Goal: Check status: Check status

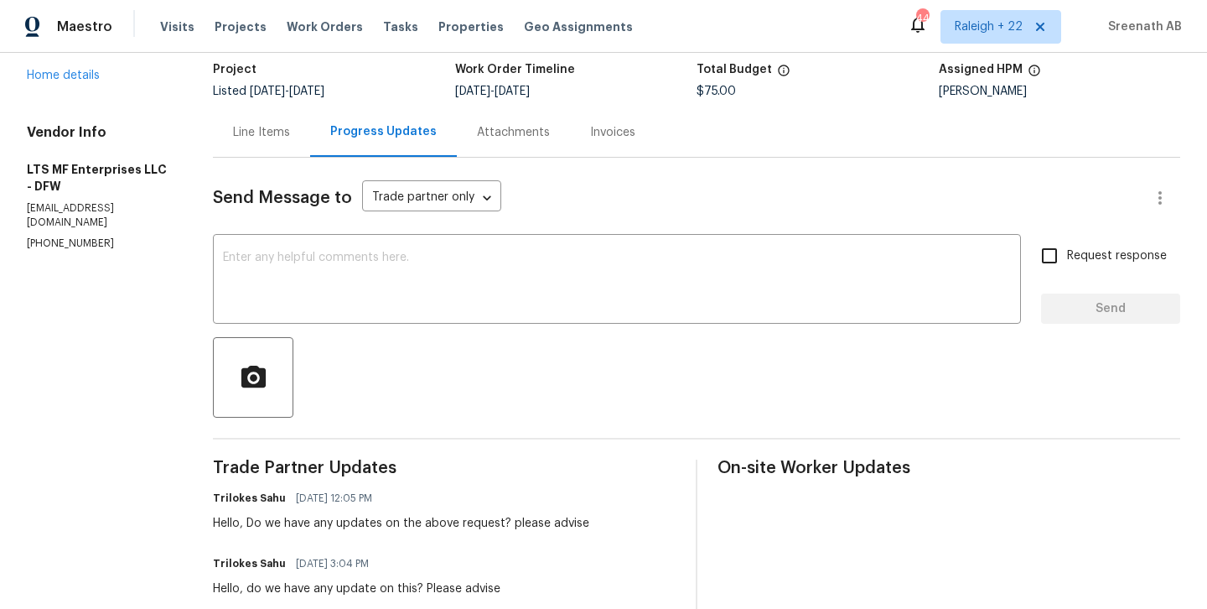
scroll to position [78, 0]
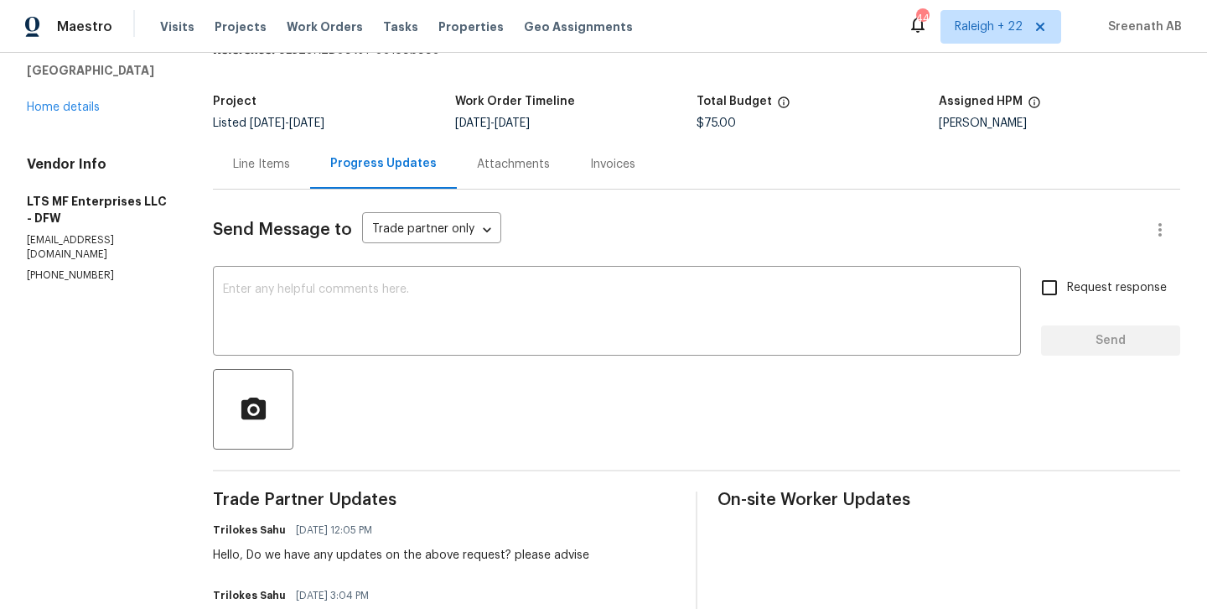
click at [274, 169] on div "Line Items" at bounding box center [261, 164] width 57 height 17
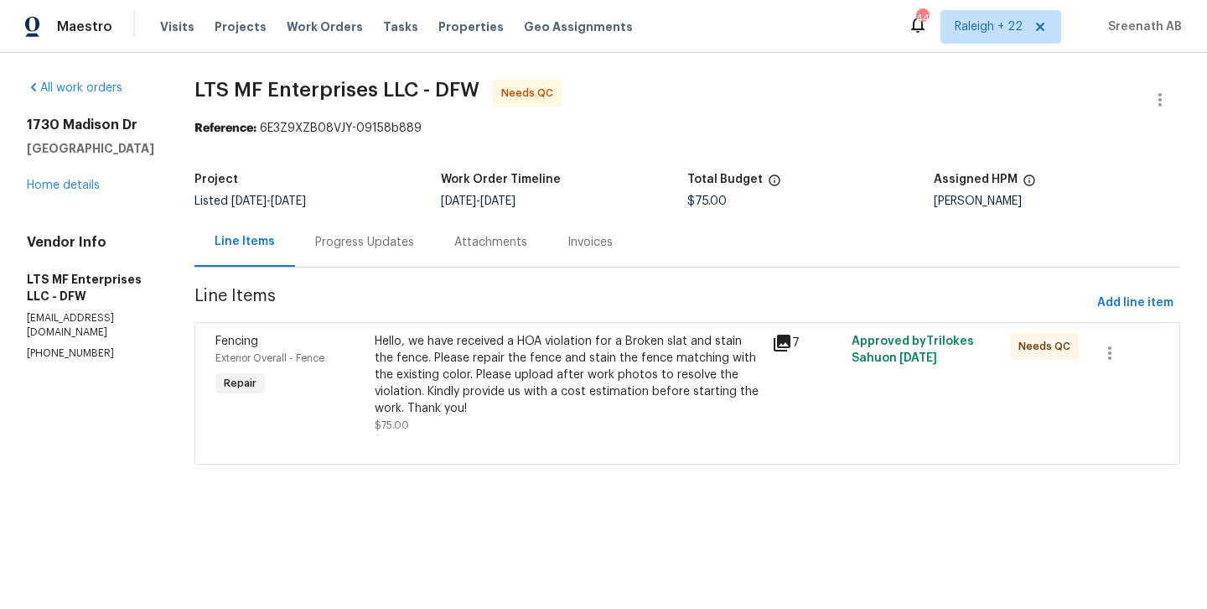
click at [532, 367] on div "Hello, we have received a HOA violation for a Broken slat and stain the fence. …" at bounding box center [568, 375] width 387 height 84
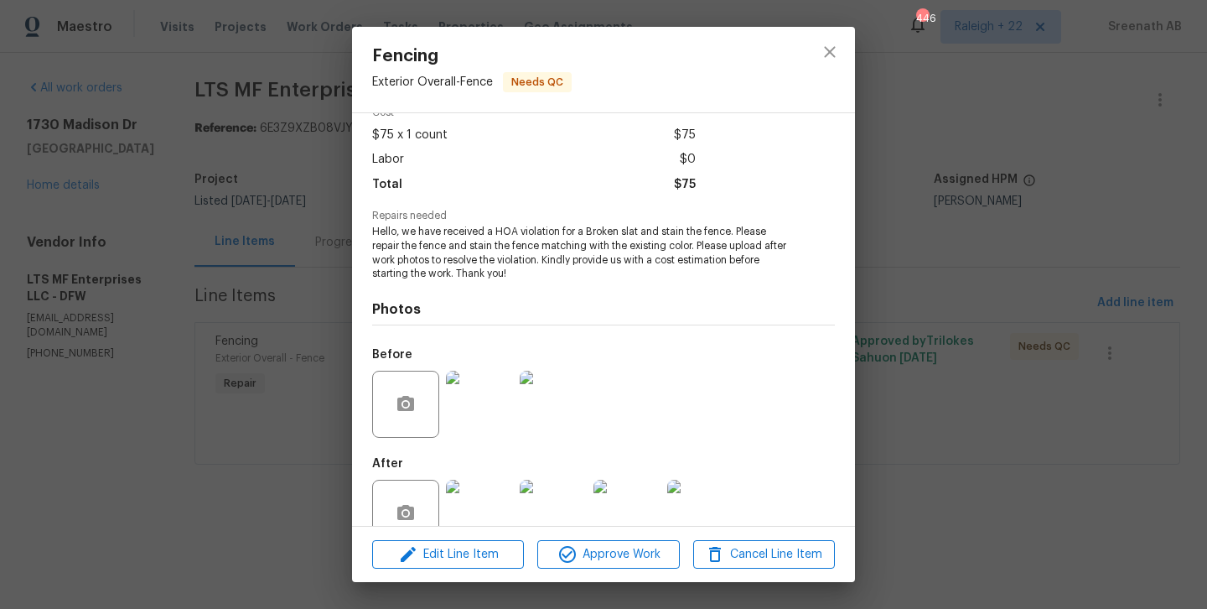
scroll to position [122, 0]
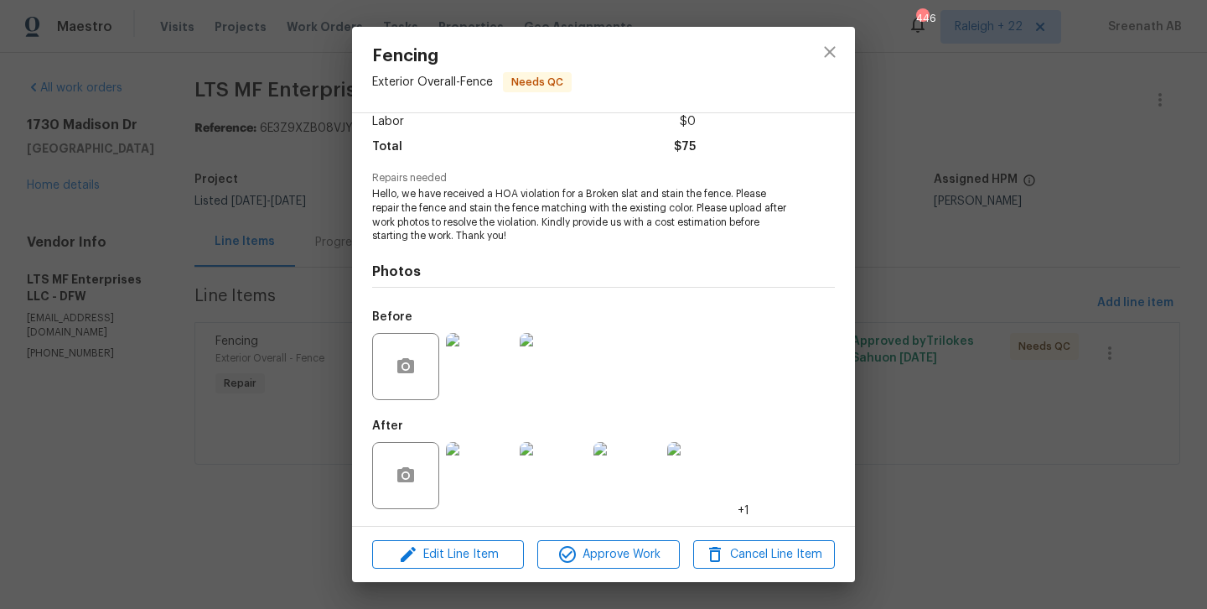
click at [475, 466] on img at bounding box center [479, 475] width 67 height 67
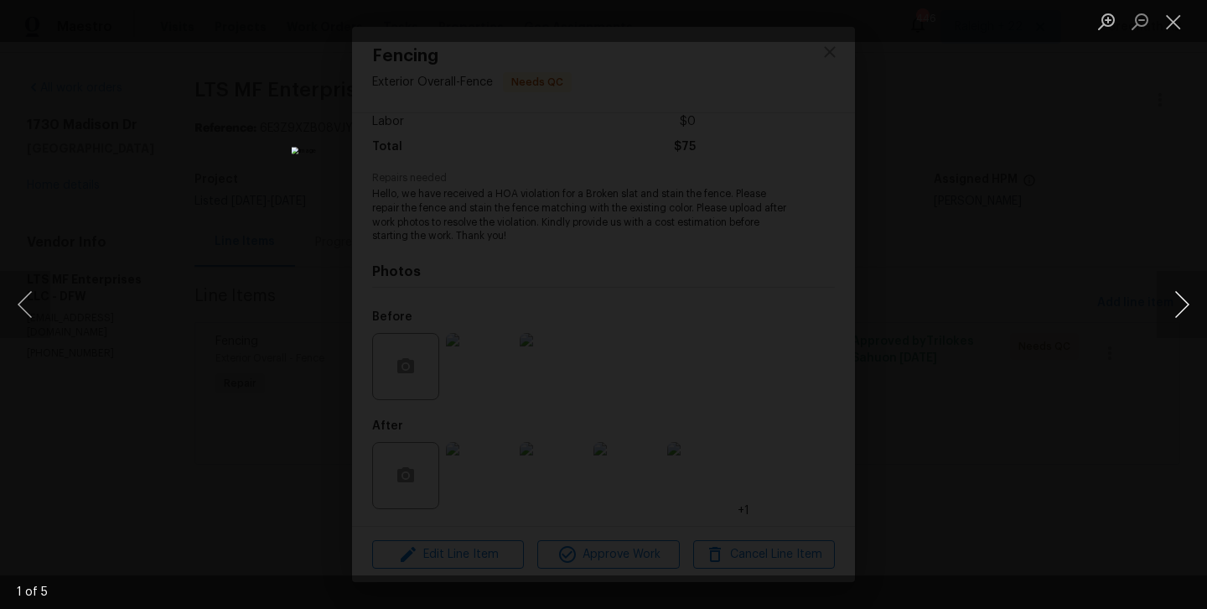
click at [1168, 314] on button "Next image" at bounding box center [1182, 304] width 50 height 67
click at [1175, 304] on button "Next image" at bounding box center [1182, 304] width 50 height 67
click at [1191, 307] on button "Next image" at bounding box center [1182, 304] width 50 height 67
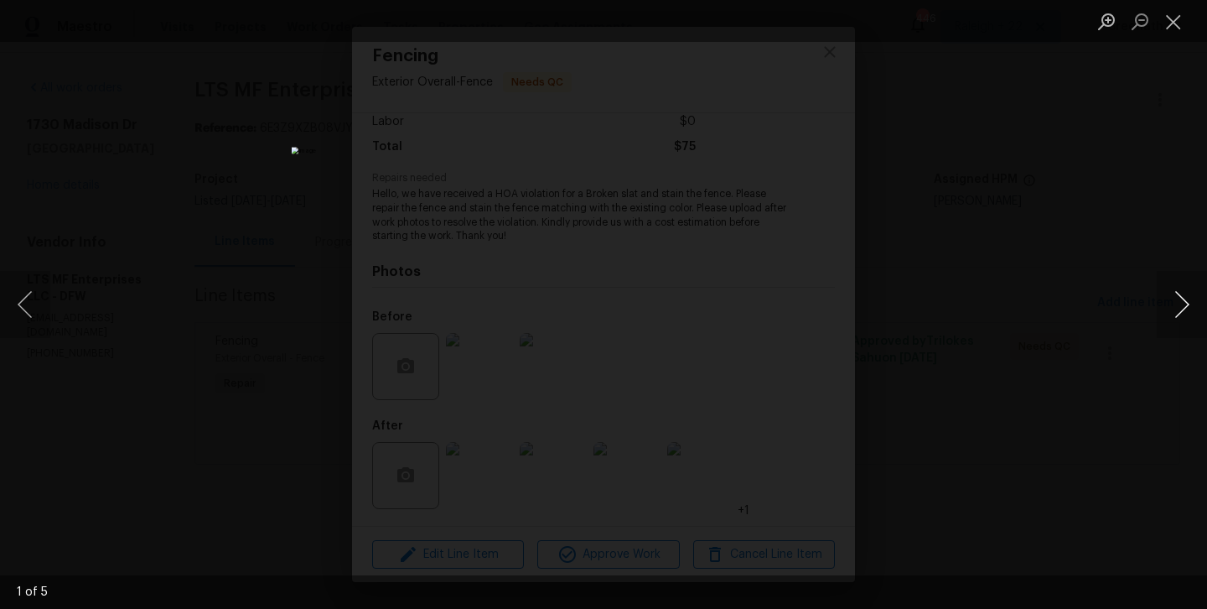
click at [1191, 307] on button "Next image" at bounding box center [1182, 304] width 50 height 67
